Goal: Transaction & Acquisition: Download file/media

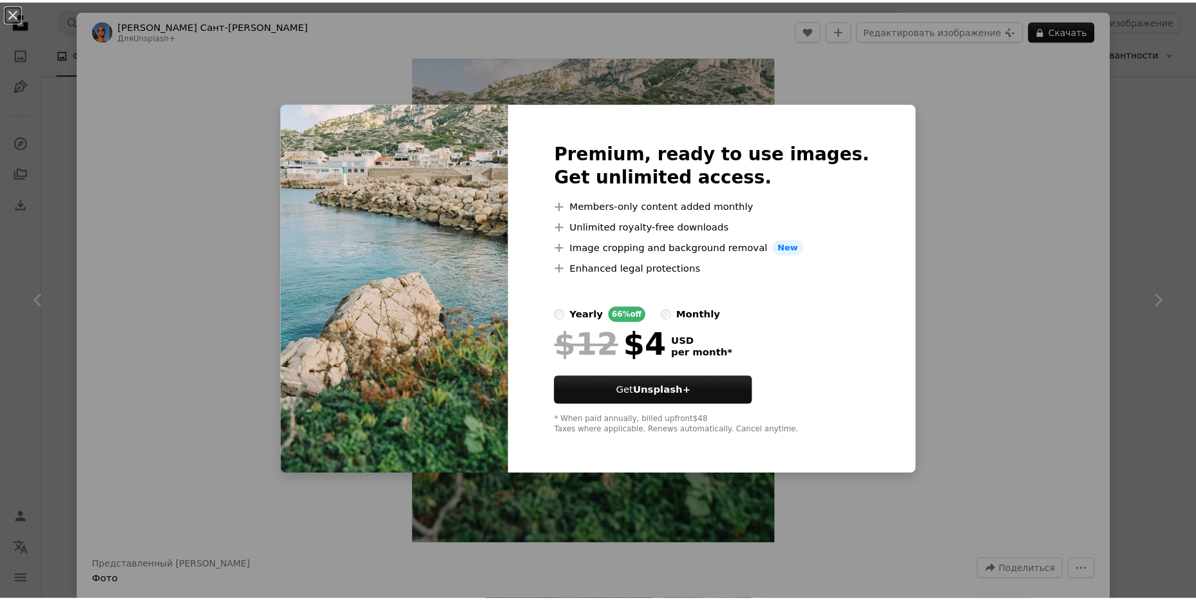
scroll to position [2962, 0]
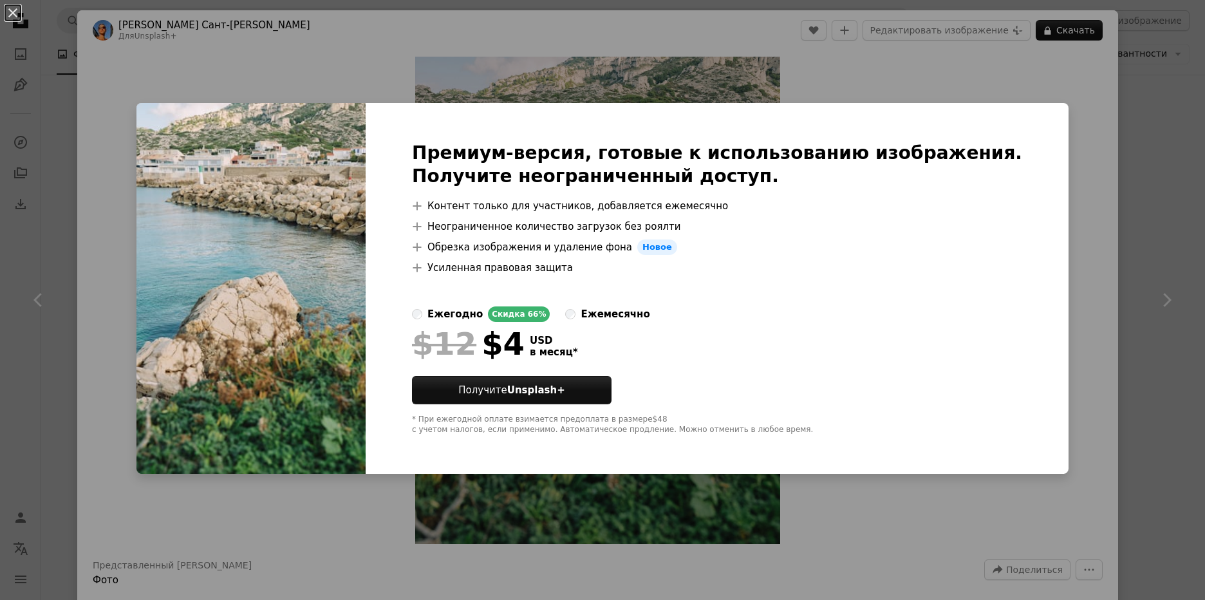
click at [1043, 104] on div "An X shape Премиум-версия, готовые к использованию изображения. Получите неогра…" at bounding box center [602, 300] width 1205 height 600
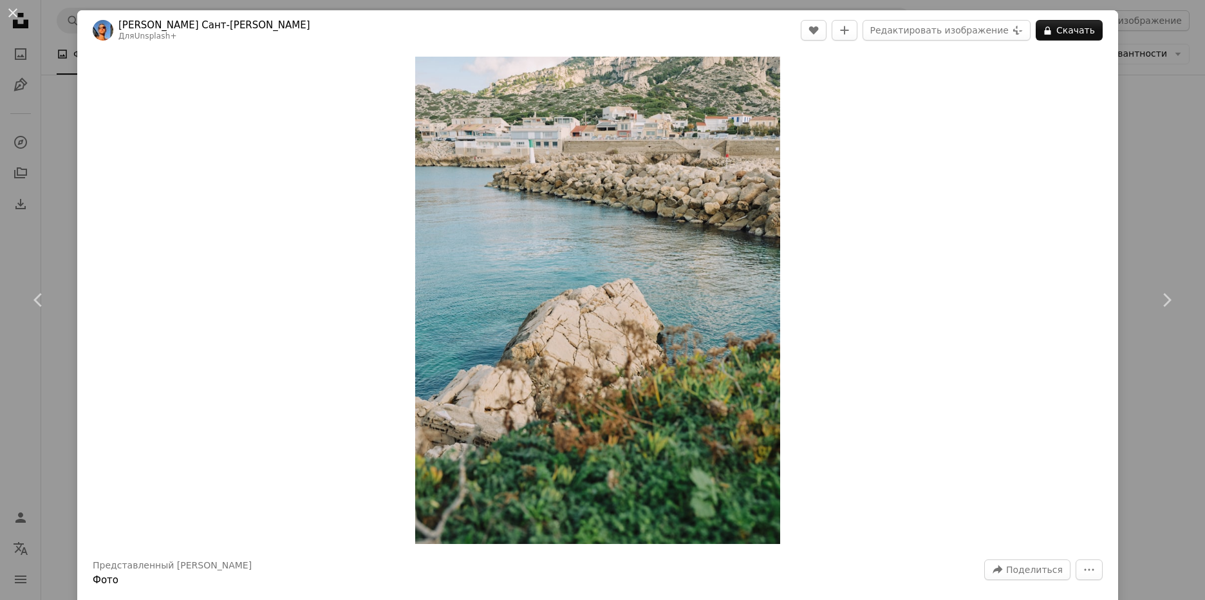
click at [1143, 133] on div "An X shape Chevron left Chevron right [PERSON_NAME]-[PERSON_NAME] Для Unsplash+…" at bounding box center [602, 300] width 1205 height 600
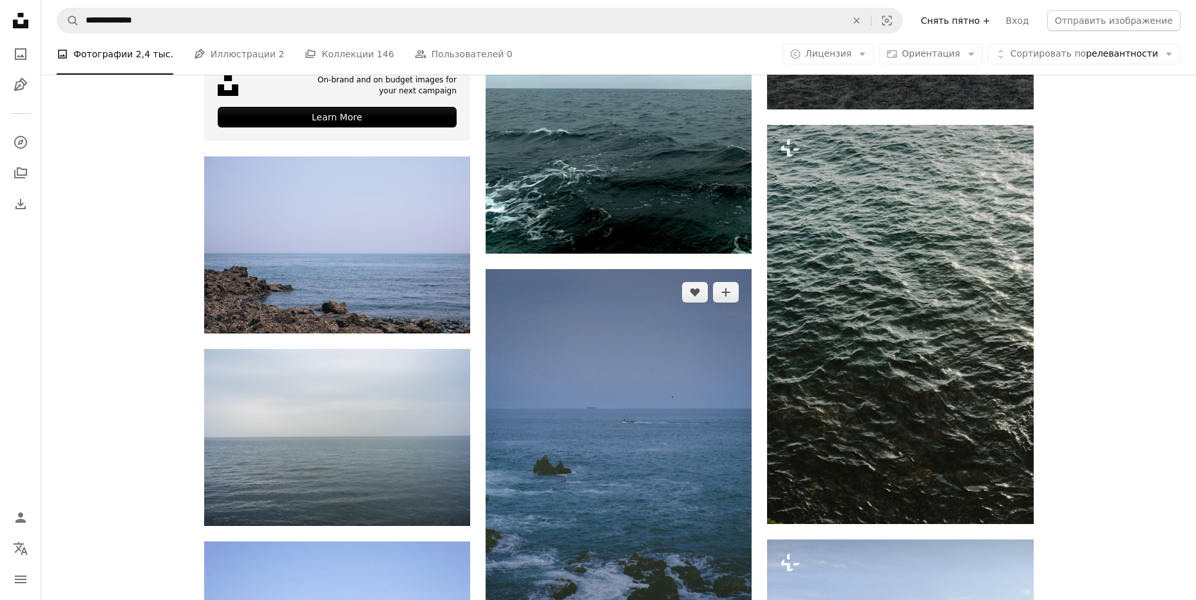
scroll to position [3799, 0]
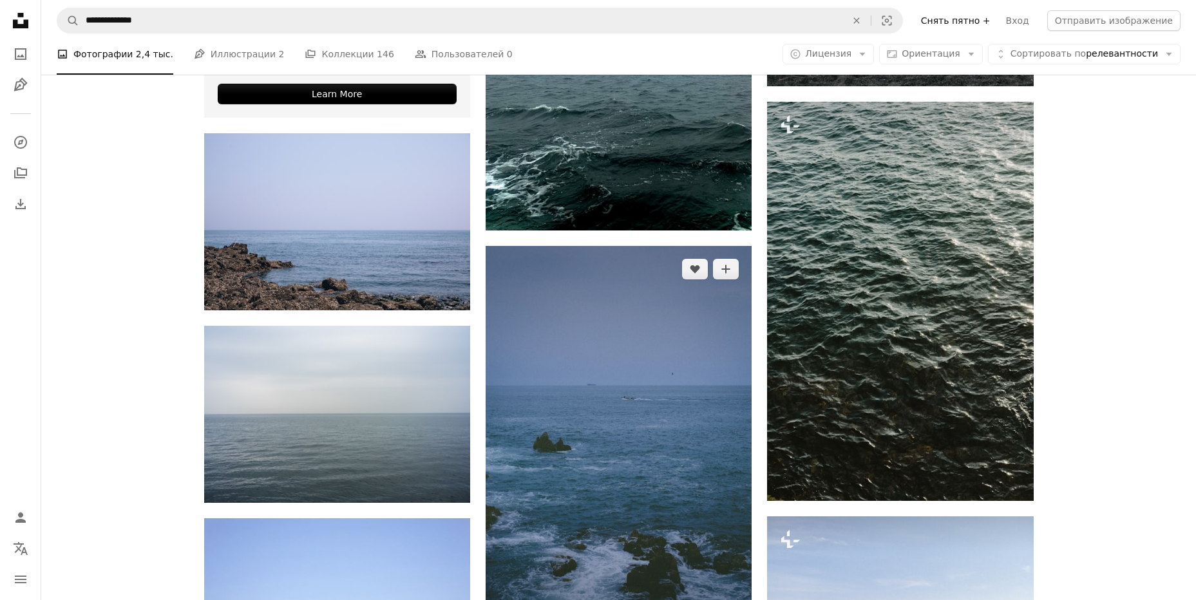
click at [669, 330] on img at bounding box center [618, 445] width 266 height 399
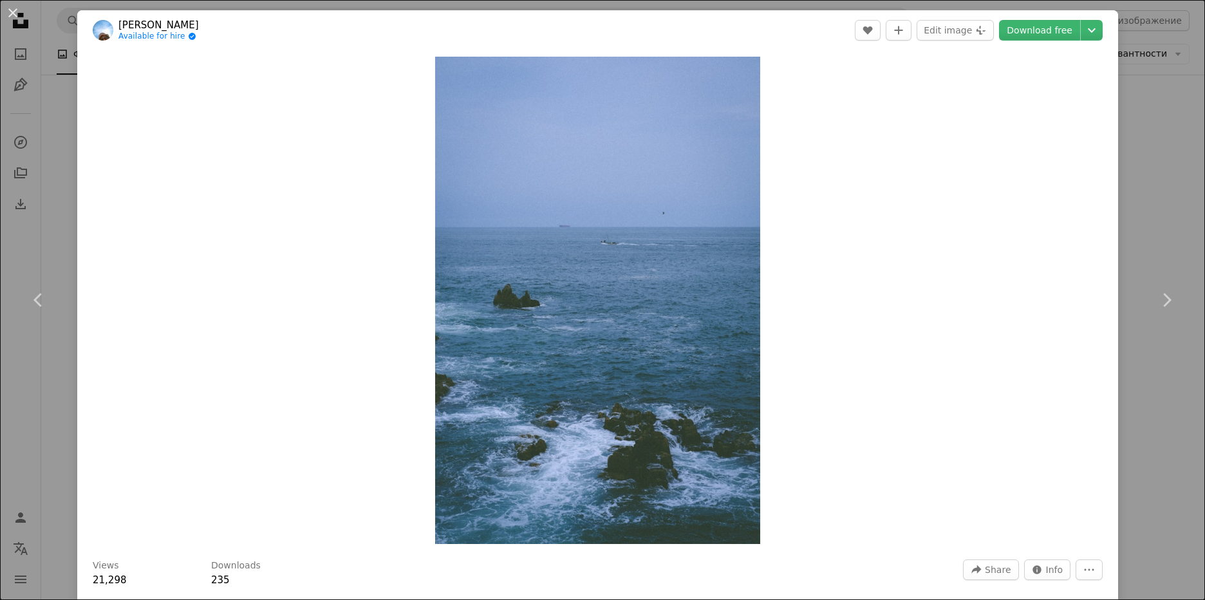
click at [1160, 476] on div "An X shape Chevron left Chevron right Finn Available for hire A checkmark insid…" at bounding box center [602, 300] width 1205 height 600
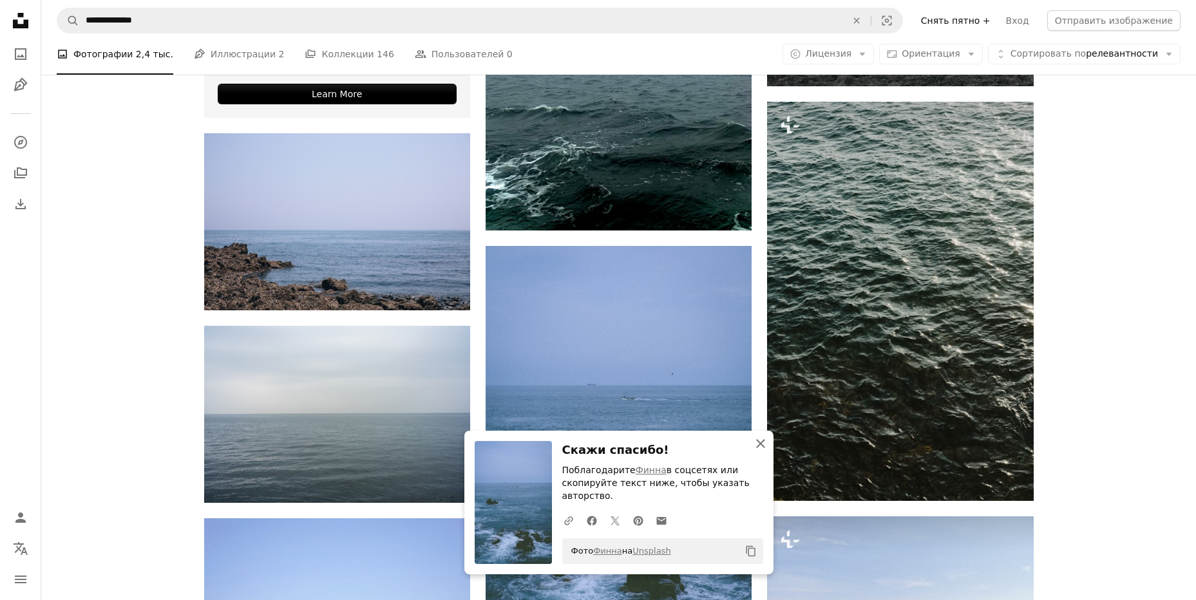
click at [755, 446] on icon "An X shape" at bounding box center [760, 443] width 15 height 15
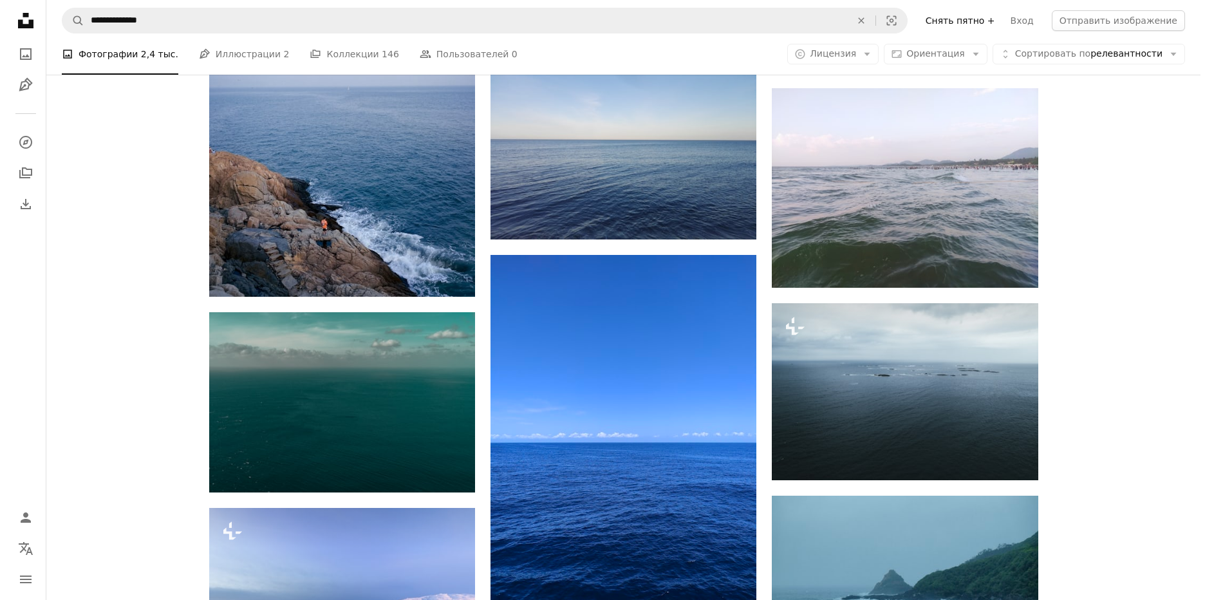
scroll to position [4442, 0]
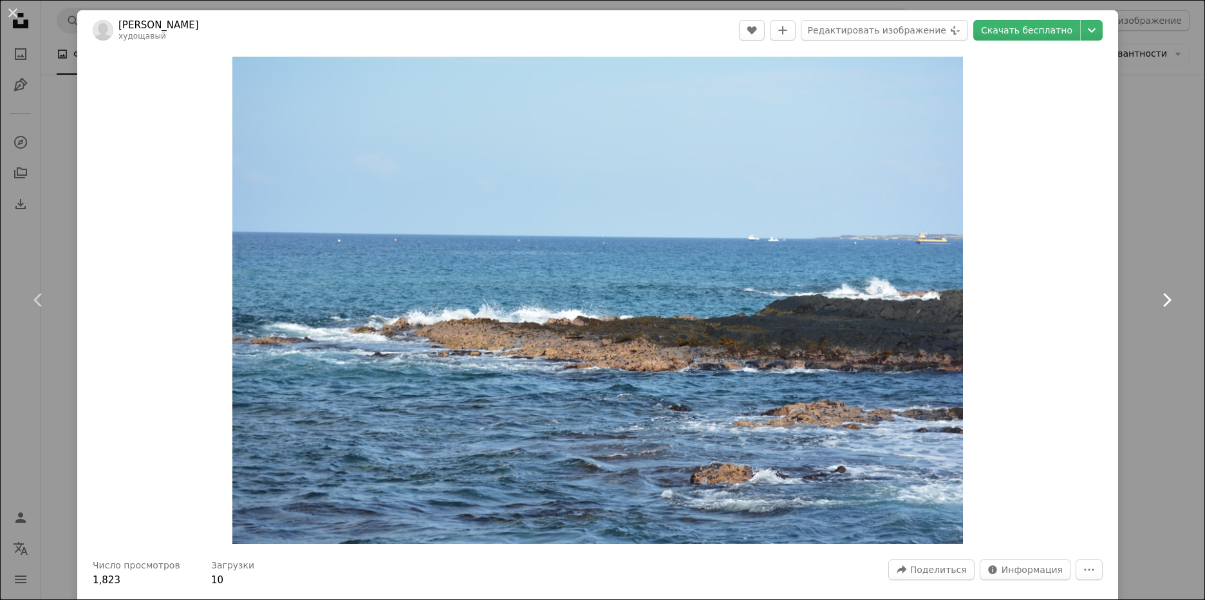
click at [1151, 279] on link "Chevron right" at bounding box center [1166, 300] width 77 height 124
click at [1140, 180] on div "An X shape Chevron left Chevron right [PERSON_NAME] худощавый A heart A plus si…" at bounding box center [602, 300] width 1205 height 600
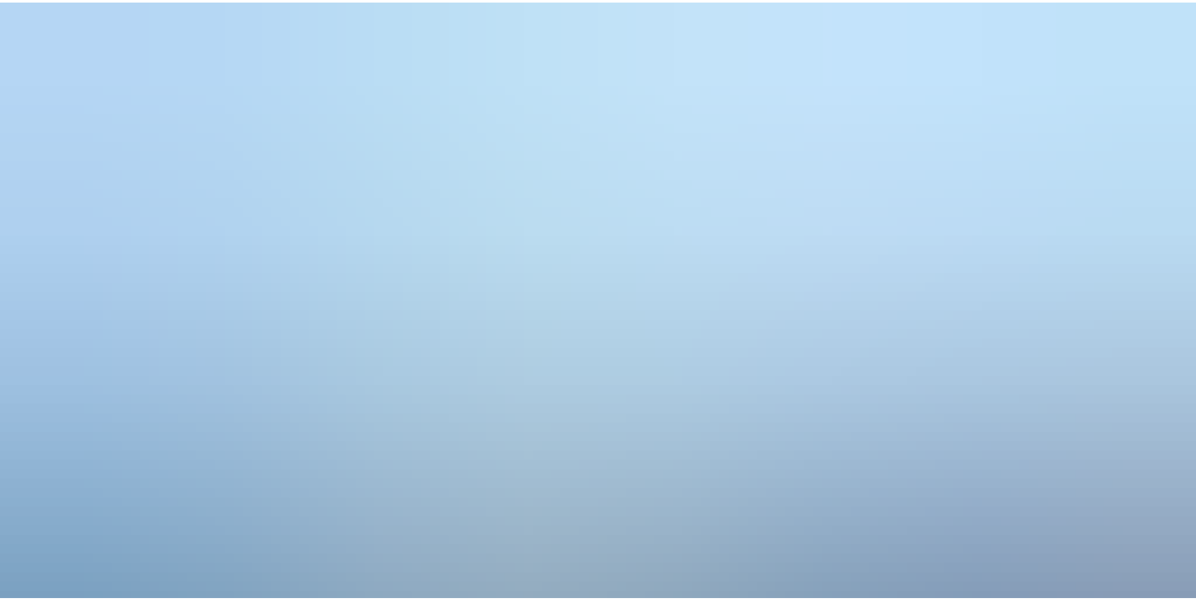
scroll to position [96, 0]
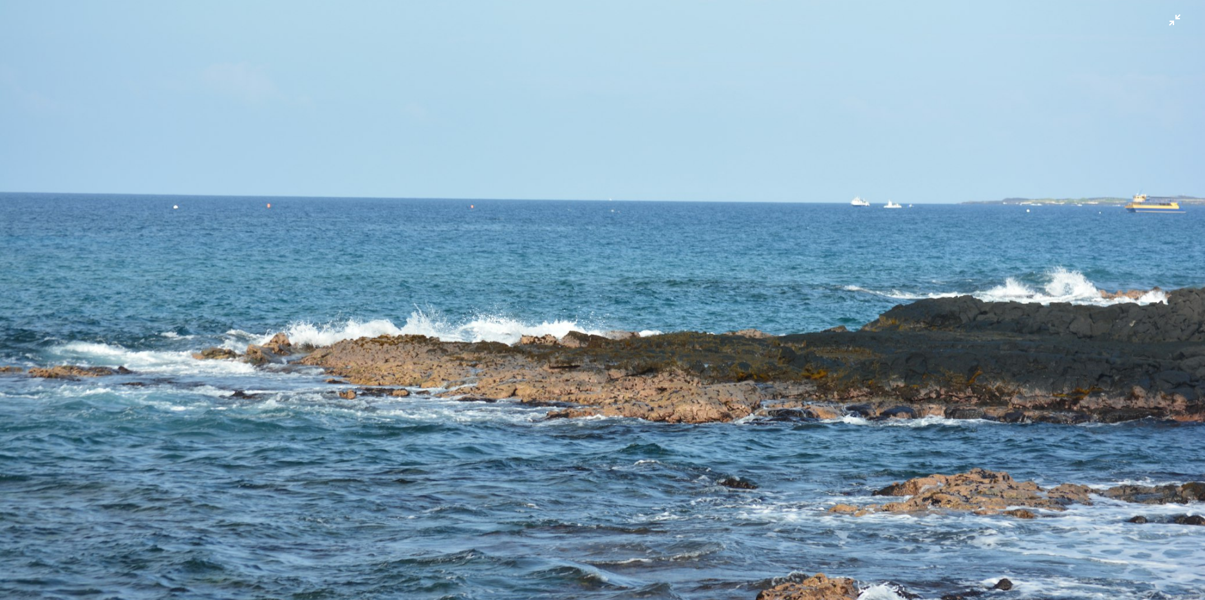
click at [1164, 24] on img "Уменьшите масштаб этого изображения" at bounding box center [602, 305] width 1207 height 804
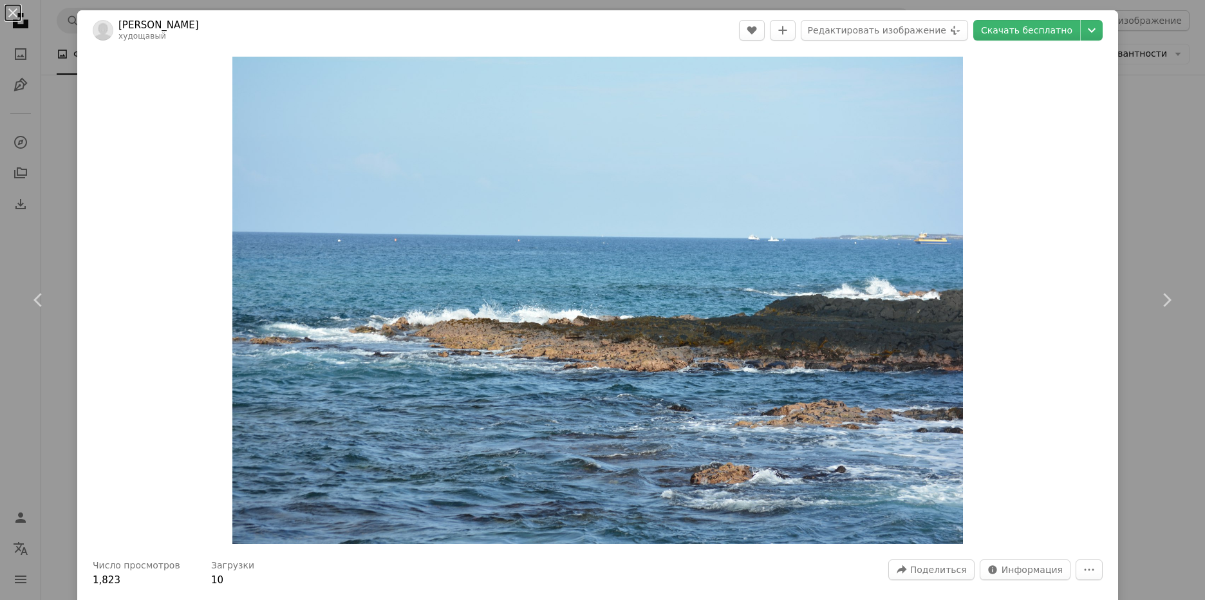
click at [1131, 157] on div "An X shape Chevron left Chevron right [PERSON_NAME] худощавый A heart A plus si…" at bounding box center [602, 300] width 1205 height 600
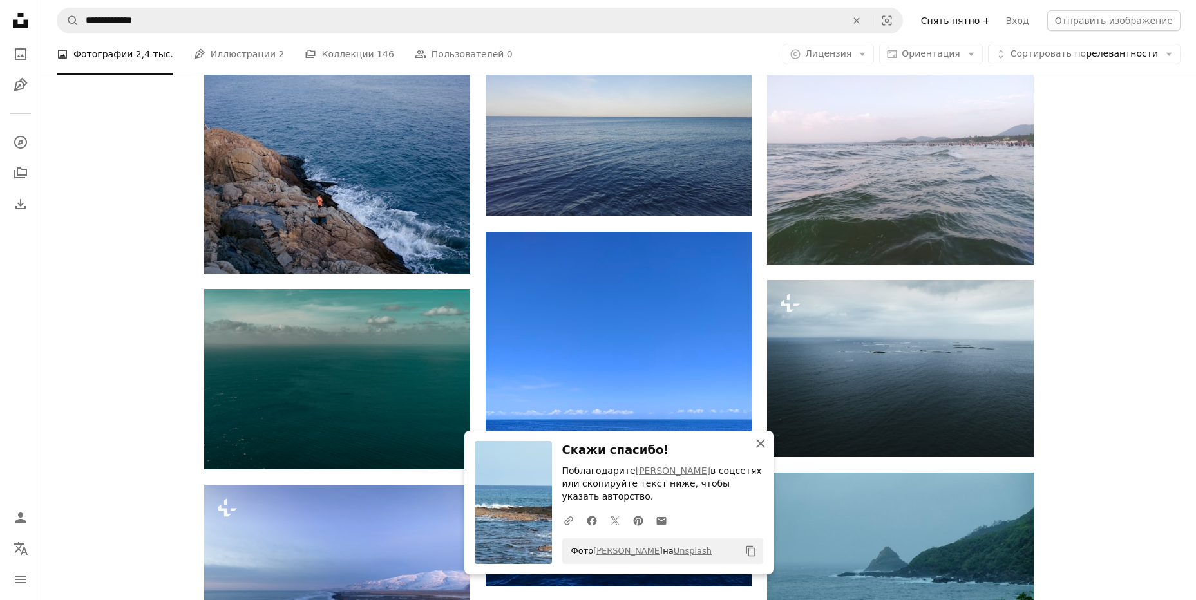
click at [758, 448] on icon "An X shape" at bounding box center [760, 443] width 15 height 15
